Goal: Communication & Community: Answer question/provide support

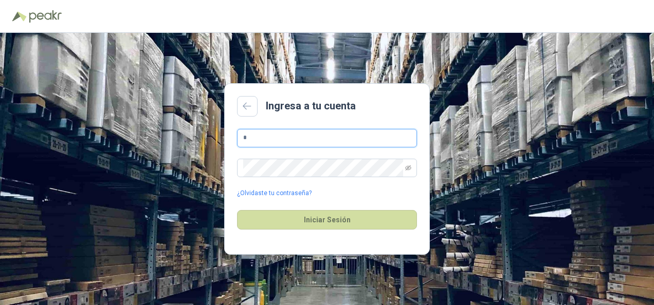
click at [381, 139] on input "*" at bounding box center [327, 138] width 180 height 19
type input "**********"
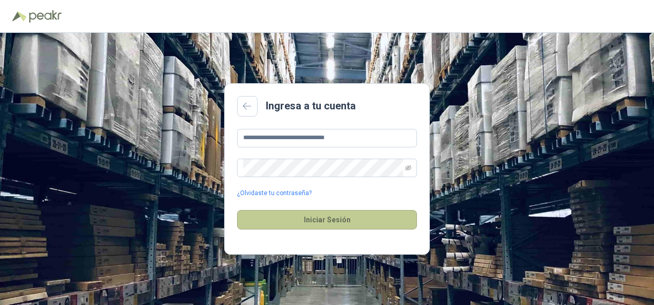
click at [336, 216] on button "Iniciar Sesión" at bounding box center [327, 220] width 180 height 20
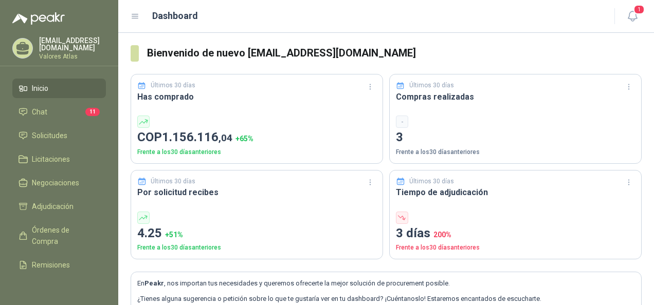
click at [47, 88] on span "Inicio" at bounding box center [40, 88] width 16 height 11
click at [41, 114] on span "Chat" at bounding box center [39, 111] width 15 height 11
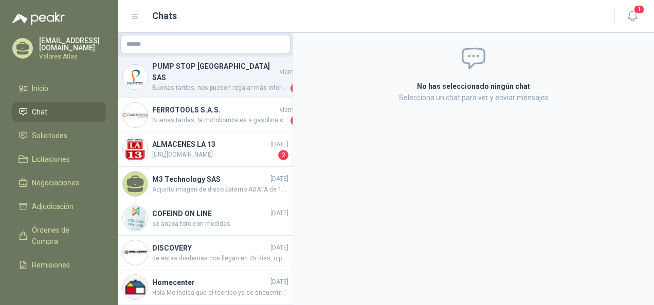
click at [192, 84] on div "PUMP STOP [GEOGRAPHIC_DATA] SAS [DATE] Buenas tardes, nos pueden regalar más in…" at bounding box center [205, 78] width 174 height 42
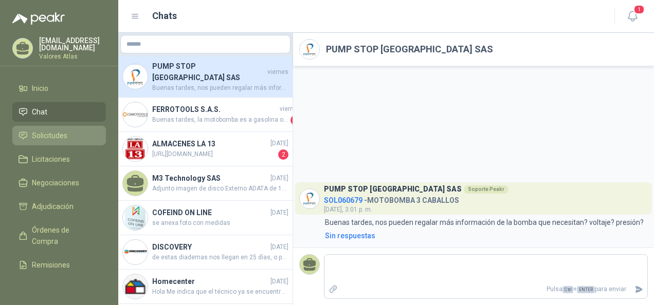
click at [52, 137] on span "Solicitudes" at bounding box center [49, 135] width 35 height 11
